Goal: Task Accomplishment & Management: Use online tool/utility

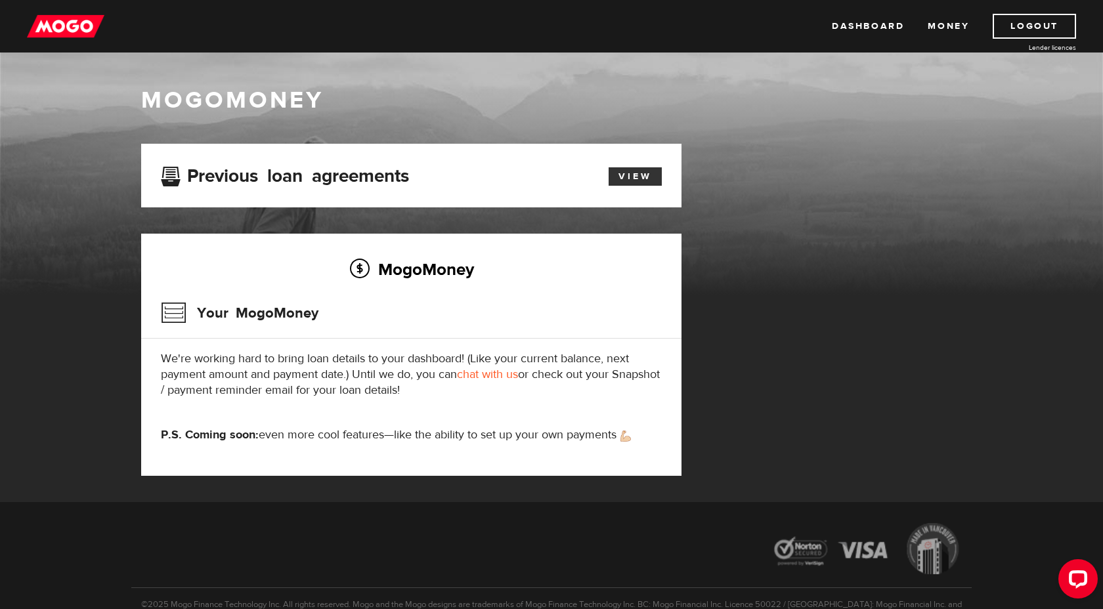
click at [620, 180] on link "View" at bounding box center [634, 176] width 53 height 18
click at [891, 27] on link "Dashboard" at bounding box center [868, 26] width 72 height 25
click at [632, 178] on link "View" at bounding box center [634, 176] width 53 height 18
click at [478, 377] on link "chat with us" at bounding box center [487, 374] width 61 height 15
